Goal: Navigation & Orientation: Understand site structure

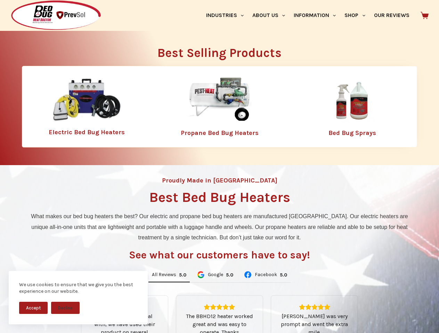
click at [219, 167] on div "Proudly Made in [GEOGRAPHIC_DATA] Best Bed Bug Heaters What makes our bed bug h…" at bounding box center [219, 295] width 439 height 261
click at [33, 308] on button "Accept" at bounding box center [33, 308] width 28 height 12
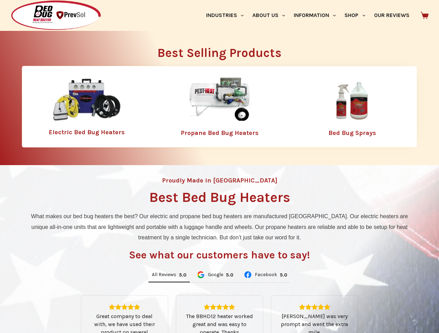
click at [65, 308] on button "Decline" at bounding box center [65, 313] width 28 height 12
click at [227, 15] on link "Industries" at bounding box center [224, 15] width 46 height 31
click at [271, 15] on link "About Us" at bounding box center [268, 15] width 41 height 31
click at [317, 15] on link "Information" at bounding box center [314, 15] width 51 height 31
click at [357, 15] on link "Shop" at bounding box center [354, 15] width 29 height 31
